Goal: Navigation & Orientation: Find specific page/section

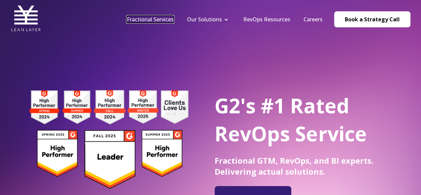
click at [168, 20] on link "Fractional Services" at bounding box center [150, 19] width 47 height 7
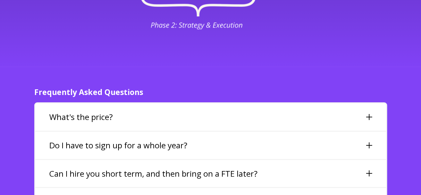
scroll to position [1498, 0]
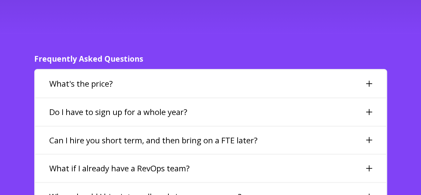
click at [104, 134] on h3 "Can I hire you short term, and then bring on a FTE later?" at bounding box center [153, 139] width 208 height 11
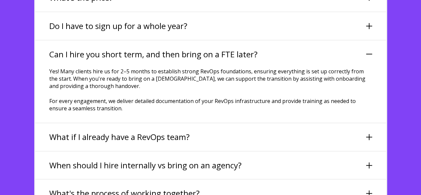
scroll to position [1597, 0]
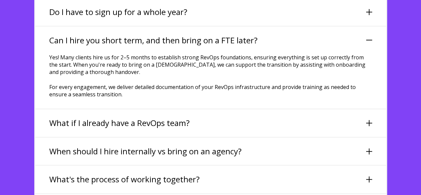
click at [95, 109] on div "What if I already have a RevOps team?" at bounding box center [210, 122] width 351 height 27
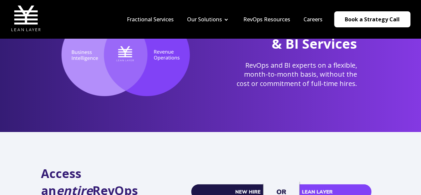
scroll to position [0, 0]
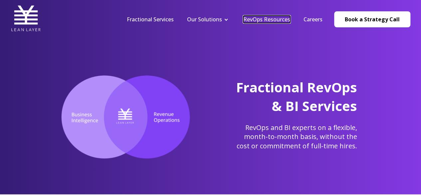
click at [257, 21] on link "RevOps Resources" at bounding box center [266, 19] width 47 height 7
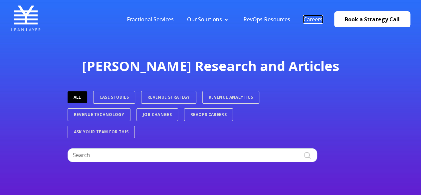
click at [320, 20] on link "Careers" at bounding box center [313, 19] width 19 height 7
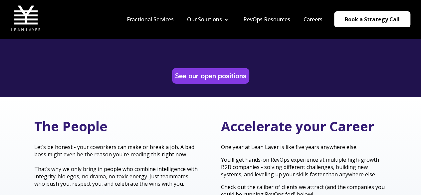
scroll to position [100, 0]
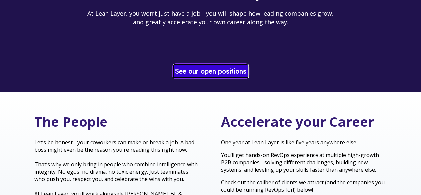
click at [215, 71] on link "See our open positions" at bounding box center [210, 71] width 75 height 13
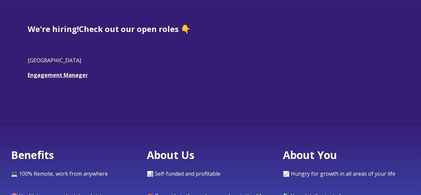
scroll to position [200, 0]
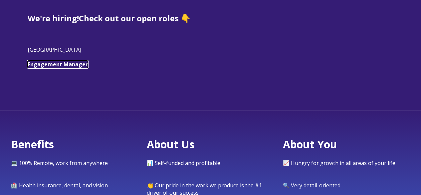
click at [48, 64] on link "Engagement Manager" at bounding box center [58, 64] width 60 height 7
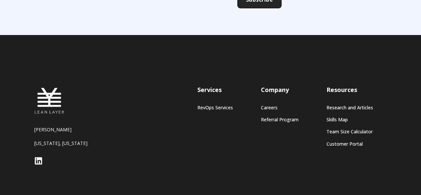
scroll to position [651, 0]
